Goal: Transaction & Acquisition: Purchase product/service

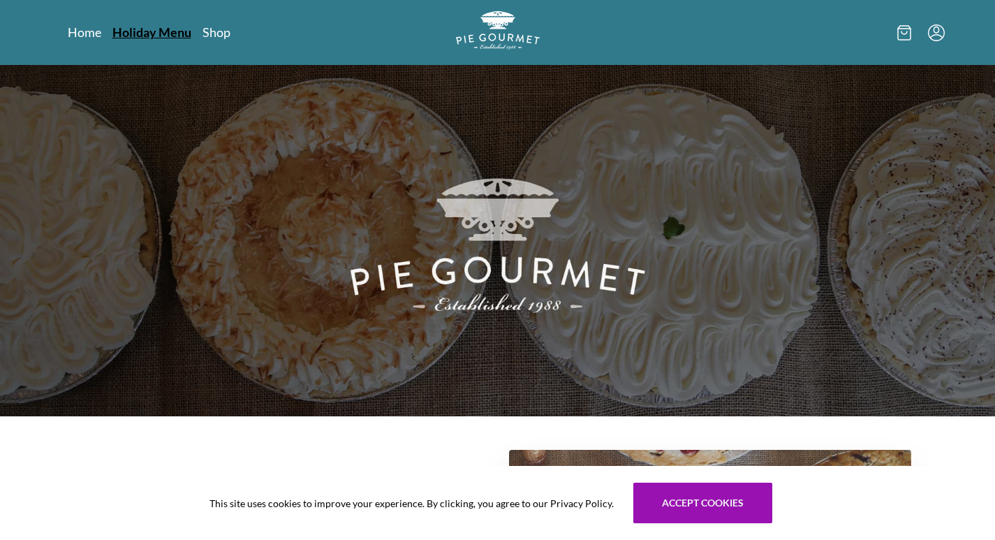
click at [191, 32] on link "Holiday Menu" at bounding box center [151, 32] width 79 height 17
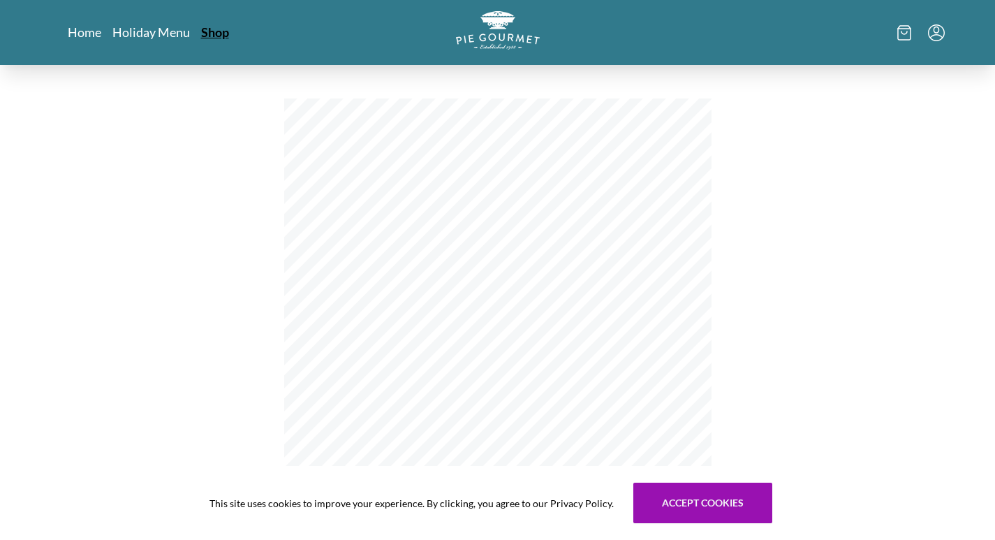
click at [229, 36] on link "Shop" at bounding box center [215, 32] width 28 height 17
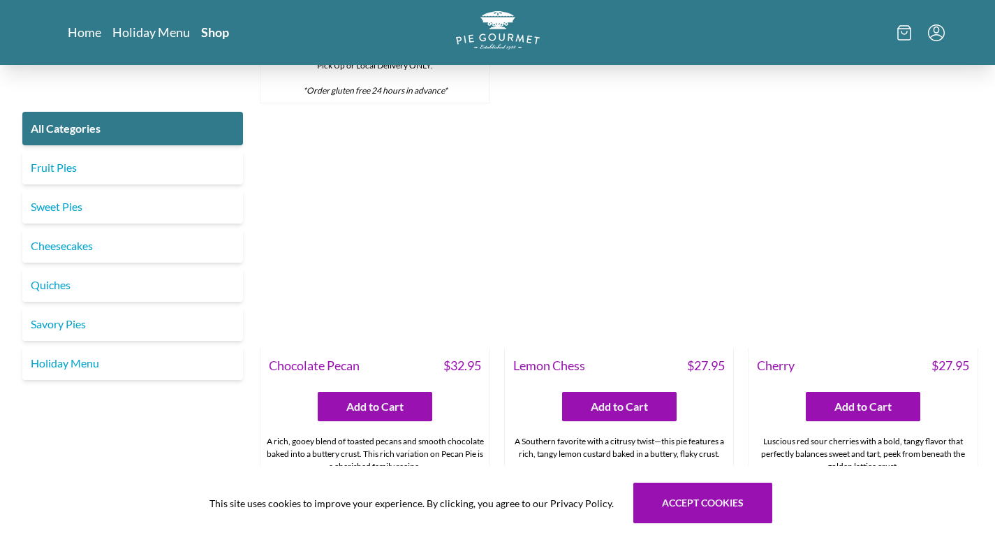
scroll to position [3635, 0]
